Goal: Information Seeking & Learning: Learn about a topic

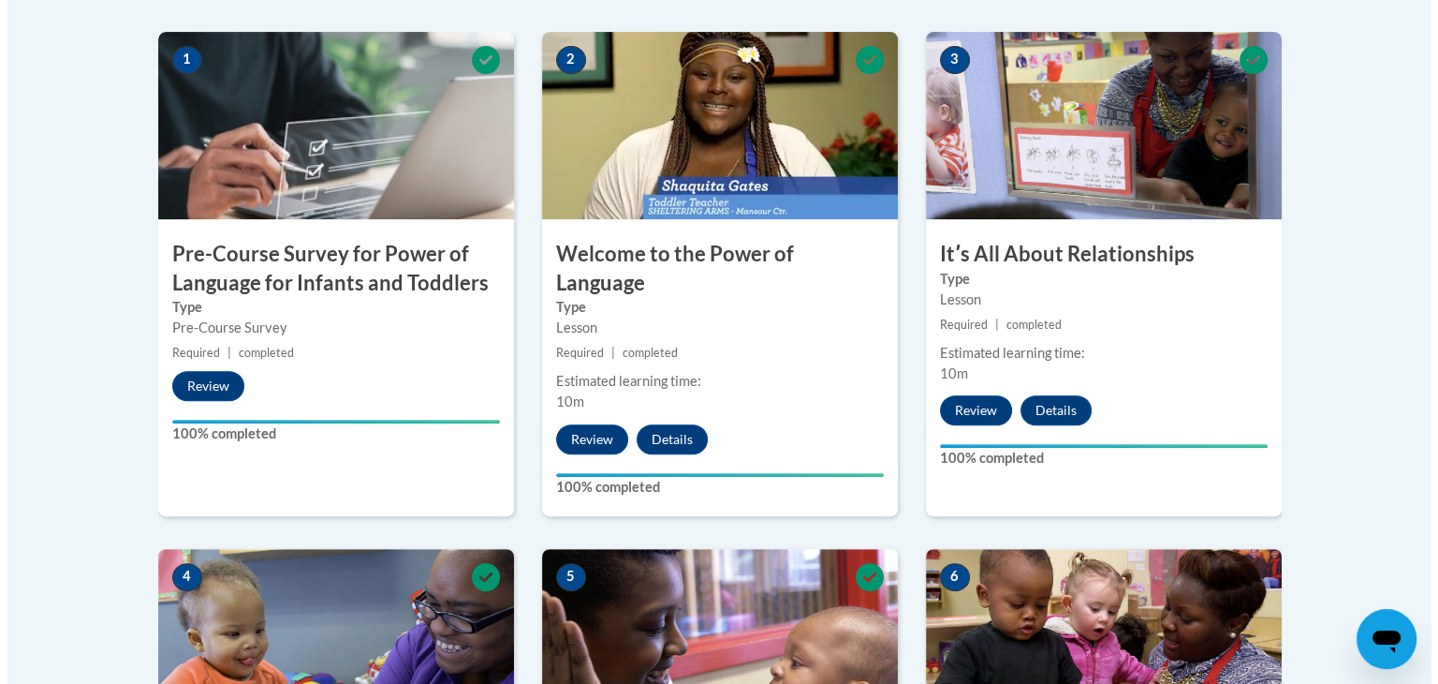
scroll to position [1195, 0]
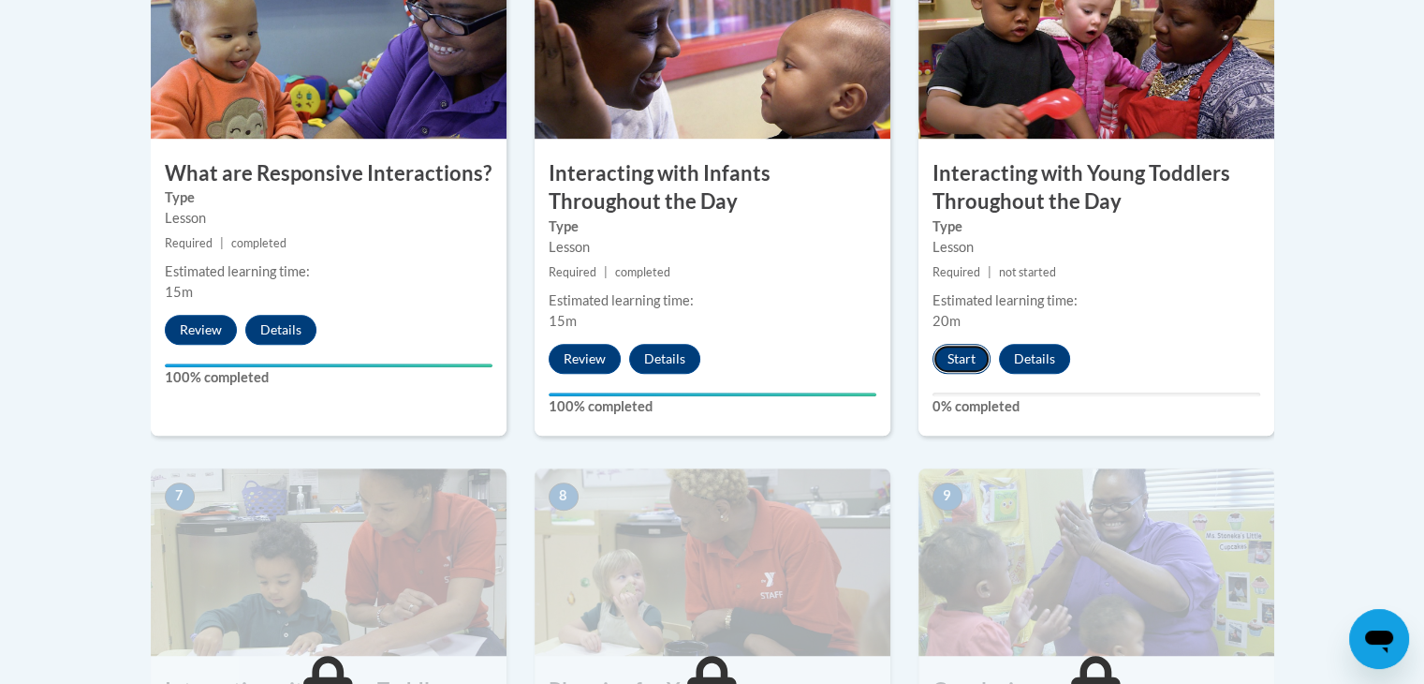
click at [967, 344] on button "Start" at bounding box center [962, 359] width 58 height 30
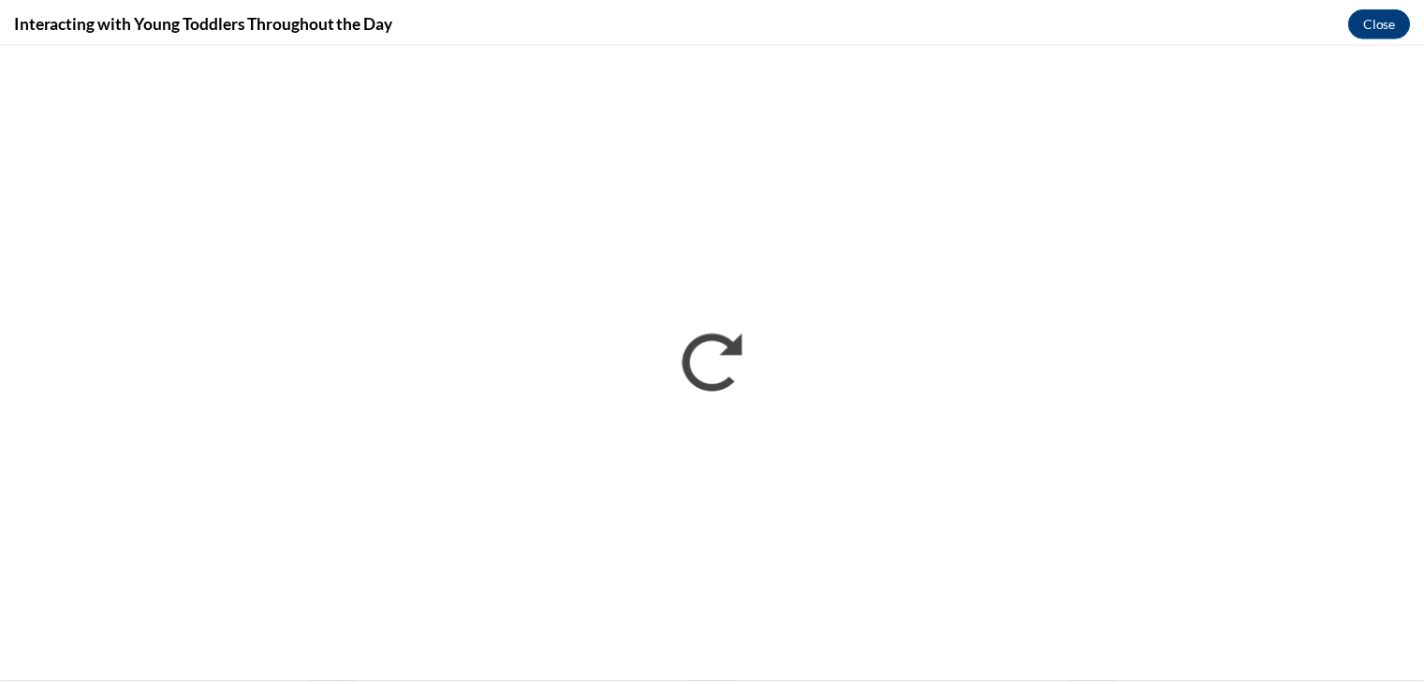
scroll to position [0, 0]
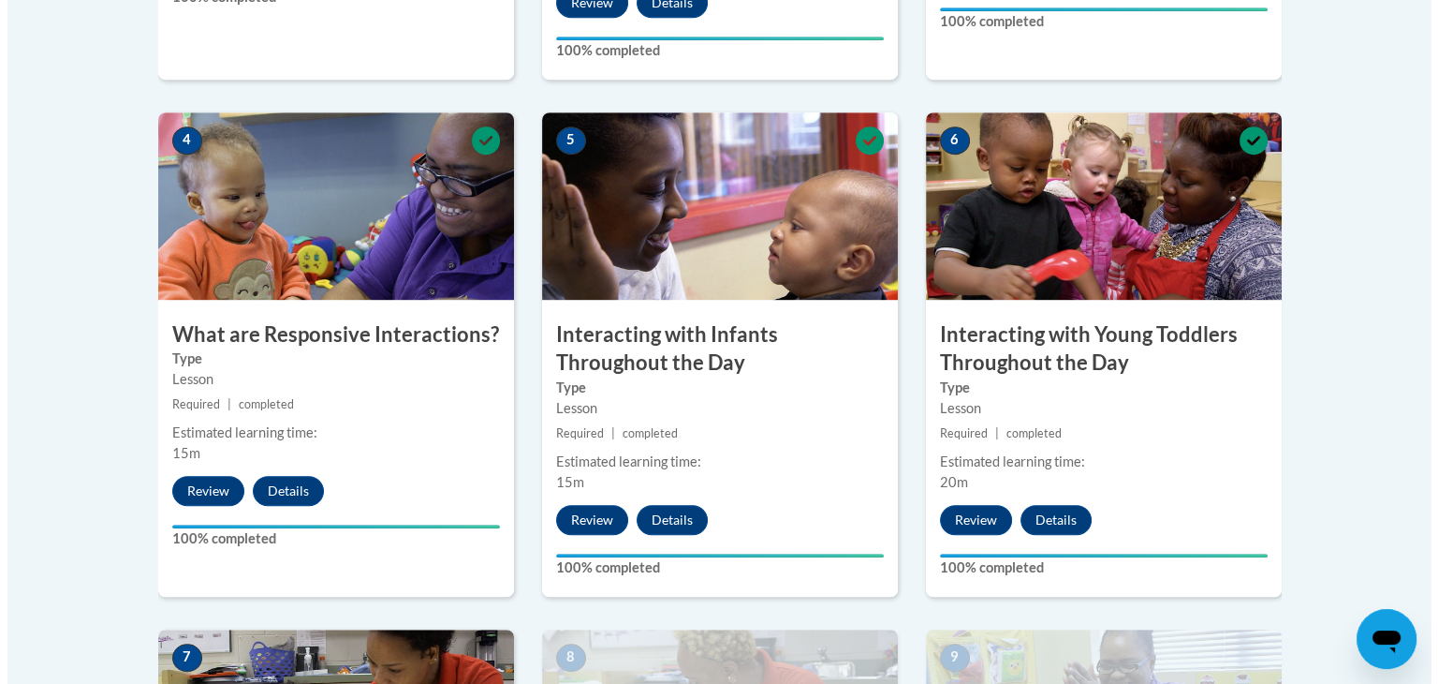
scroll to position [1632, 0]
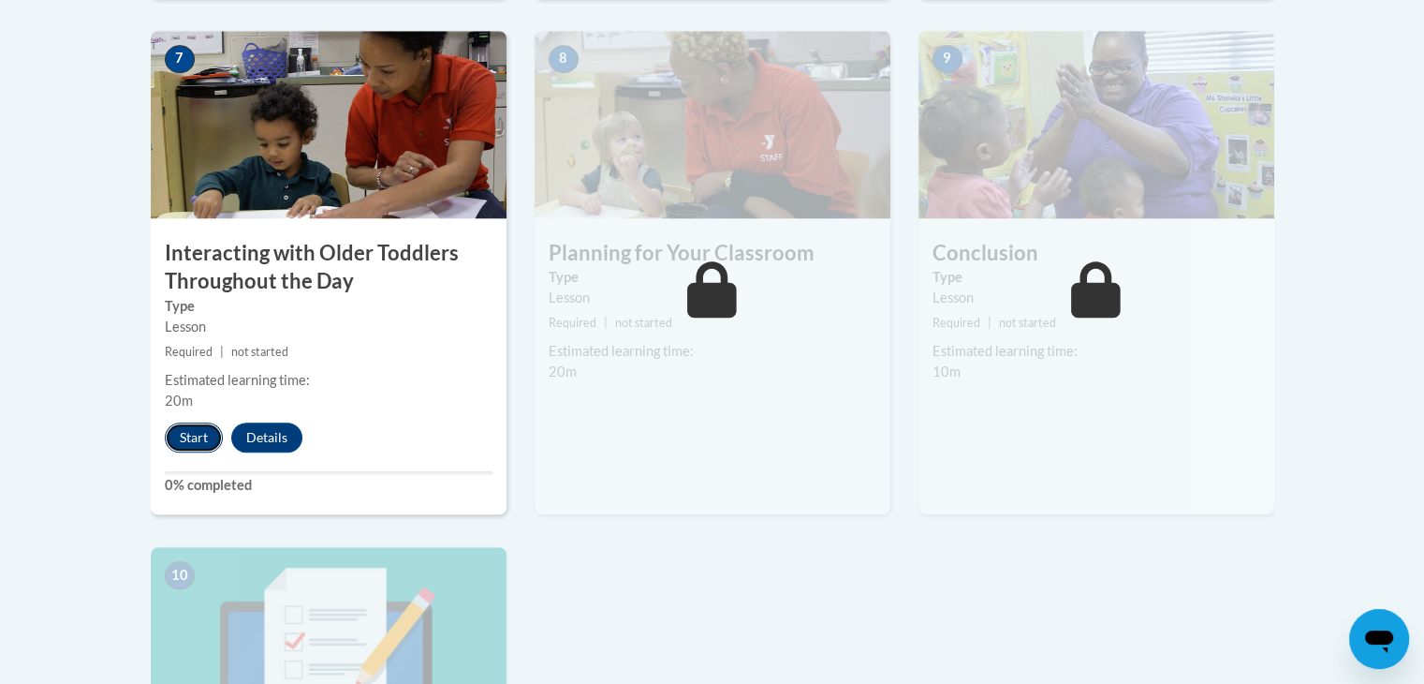
click at [192, 422] on button "Start" at bounding box center [194, 437] width 58 height 30
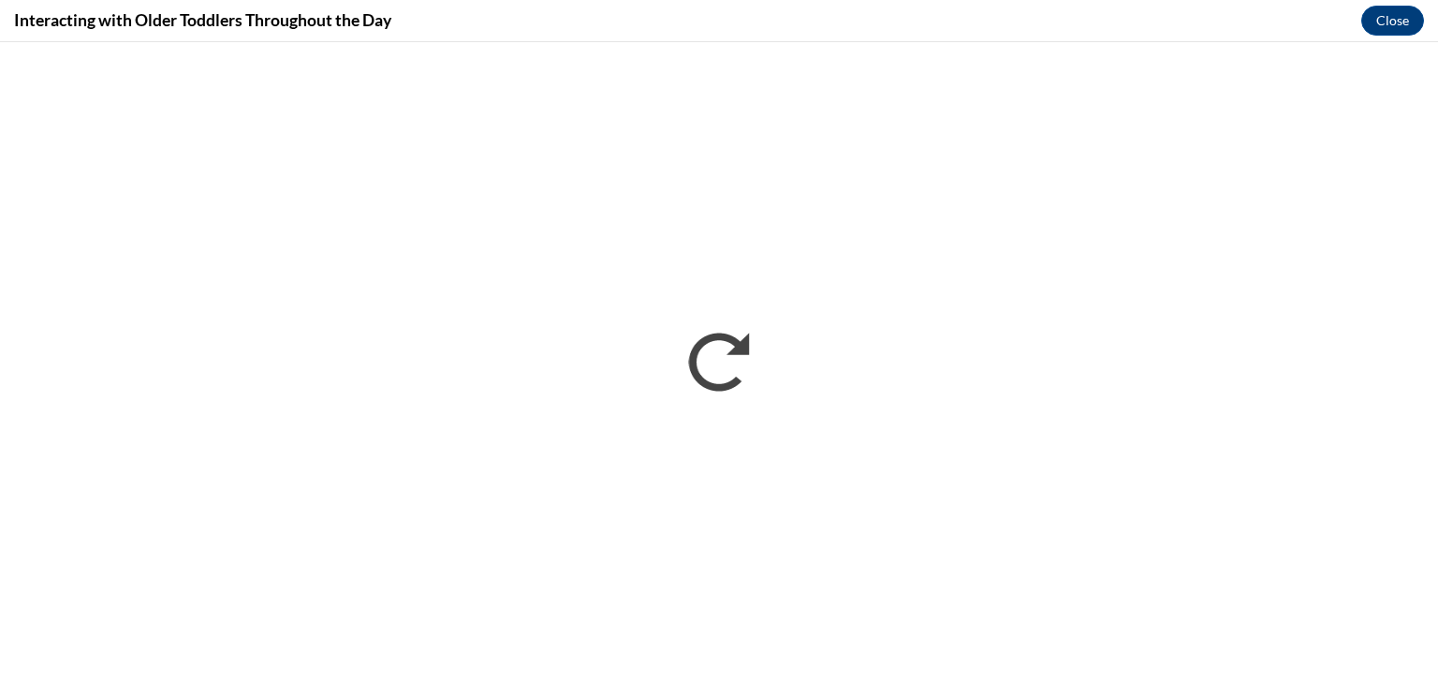
scroll to position [0, 0]
